Goal: Go to known website: Access a specific website the user already knows

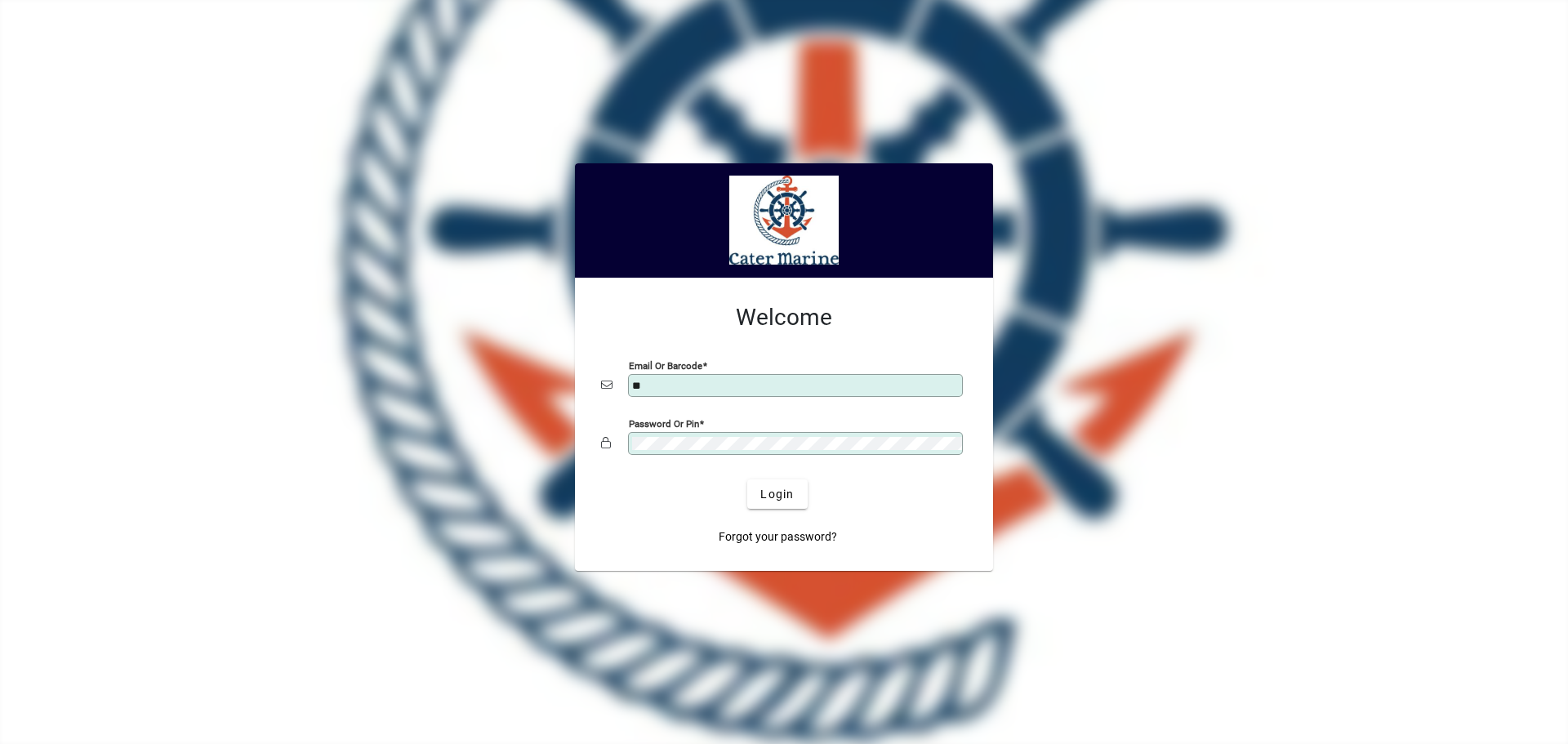
type input "**********"
click at [784, 492] on span "Login" at bounding box center [776, 494] width 34 height 17
